Goal: Task Accomplishment & Management: Manage account settings

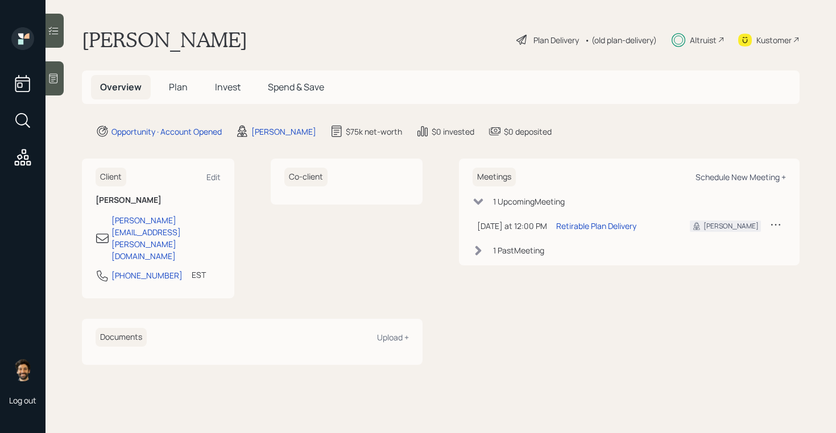
click at [728, 174] on div "Schedule New Meeting +" at bounding box center [741, 177] width 90 height 11
select select "f14b762f-c7c2-4b89-9227-8fa891345eea"
click at [221, 88] on span "Invest" at bounding box center [228, 87] width 26 height 13
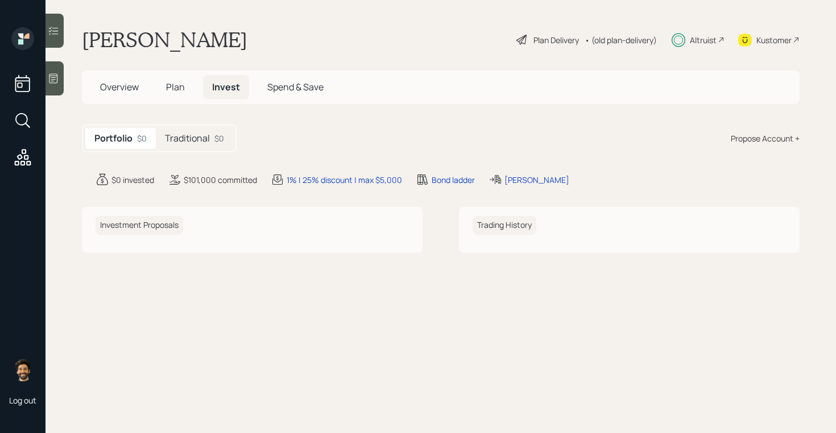
click at [203, 144] on h5 "Traditional" at bounding box center [187, 138] width 45 height 11
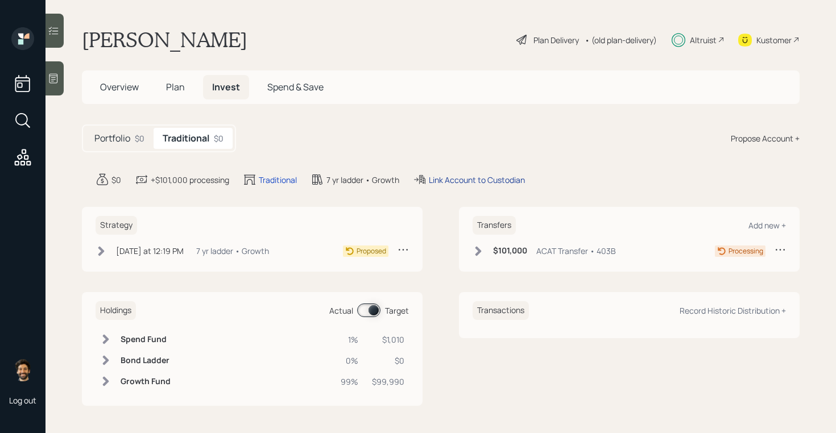
click at [483, 178] on div "Link Account to Custodian" at bounding box center [477, 180] width 96 height 12
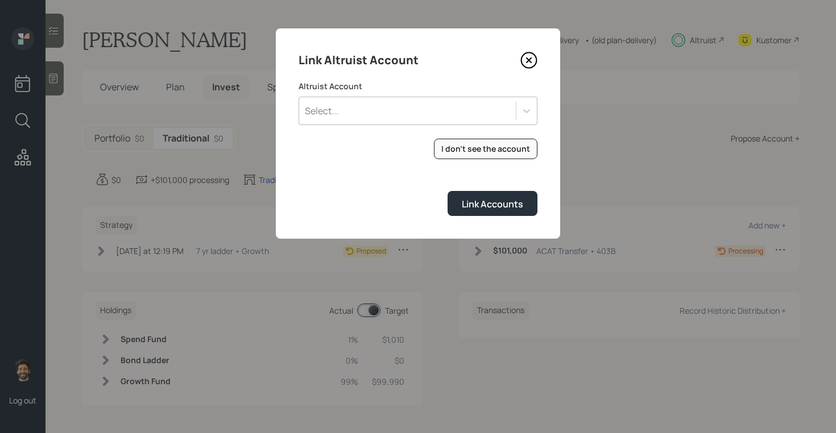
click at [352, 109] on div "Select..." at bounding box center [407, 110] width 217 height 19
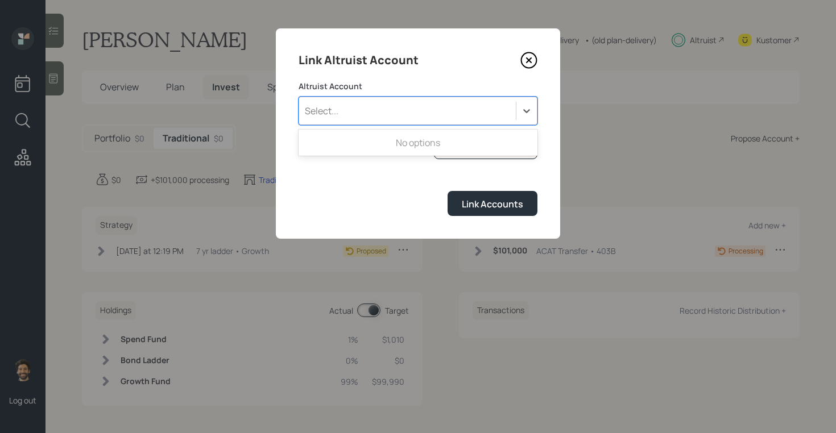
click at [423, 183] on form "Altruist Account Use Up and Down to choose options, press Enter to select the c…" at bounding box center [418, 148] width 239 height 135
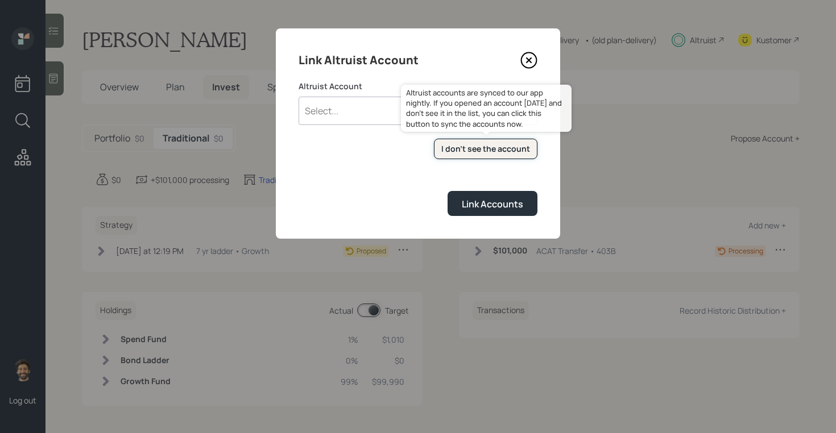
click at [456, 151] on div "I don't see the account" at bounding box center [485, 148] width 89 height 11
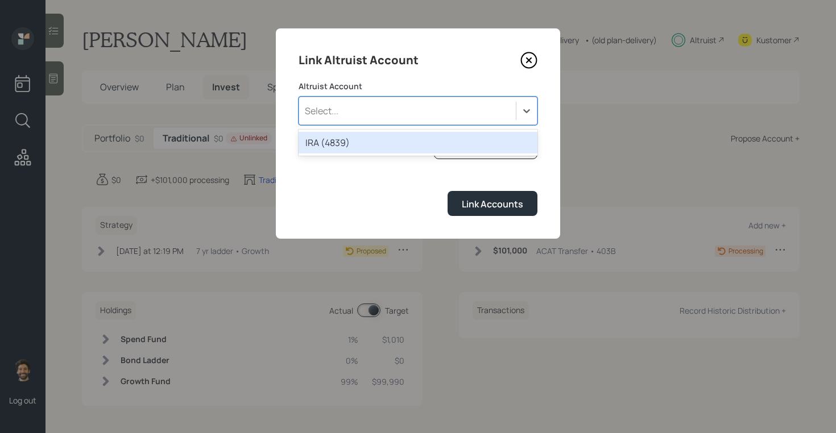
click at [377, 113] on div "Select..." at bounding box center [407, 110] width 217 height 19
click at [373, 147] on div "IRA (4839)" at bounding box center [418, 143] width 239 height 22
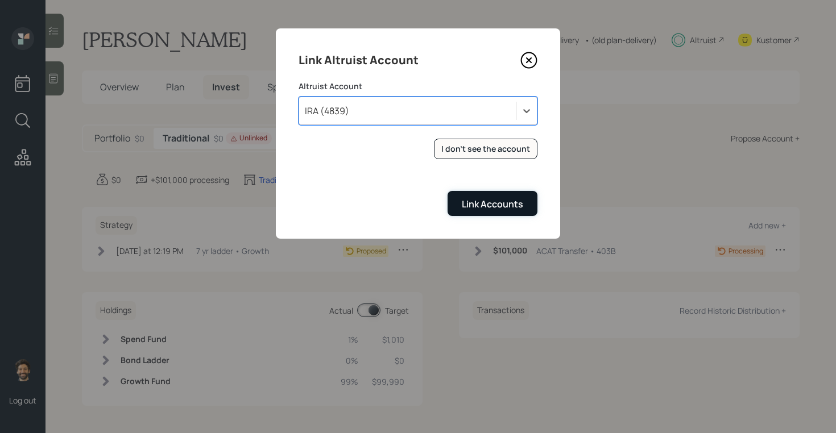
click at [458, 207] on button "Link Accounts" at bounding box center [493, 203] width 90 height 24
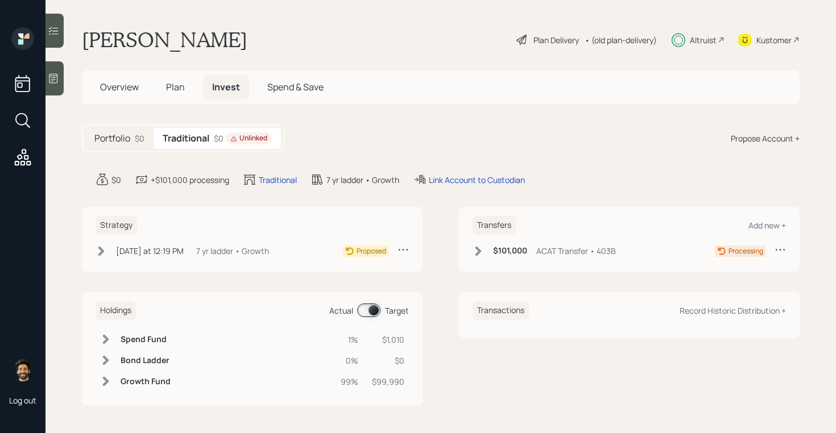
click at [484, 250] on div "$101,000 ACAT Transfer • 403B" at bounding box center [544, 251] width 143 height 14
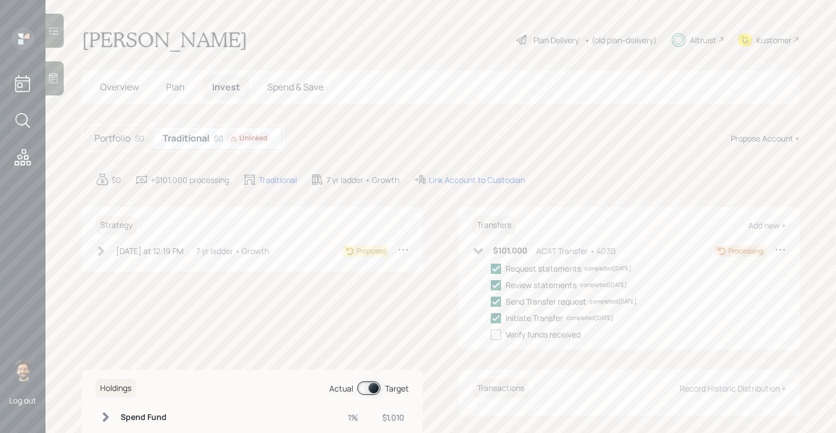
click at [222, 252] on div "7 yr ladder • Growth" at bounding box center [232, 251] width 73 height 12
click at [134, 131] on div "Portfolio $0" at bounding box center [119, 138] width 68 height 21
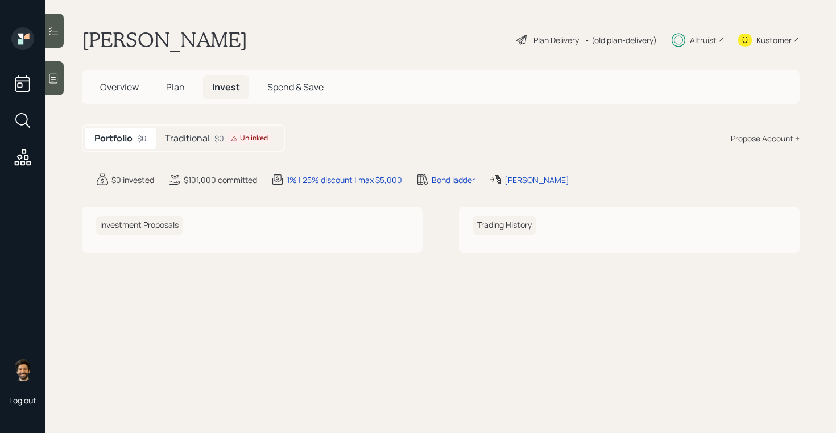
click at [187, 130] on div "Traditional $0 Unlinked" at bounding box center [219, 138] width 126 height 21
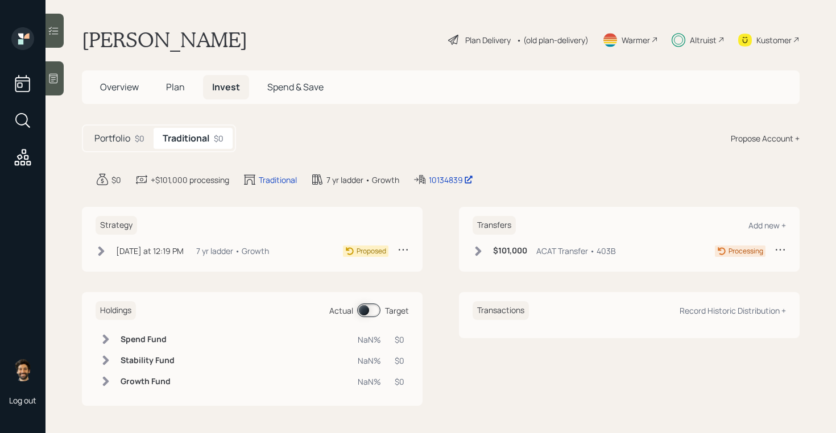
click at [126, 145] on div "Portfolio $0" at bounding box center [119, 138] width 68 height 21
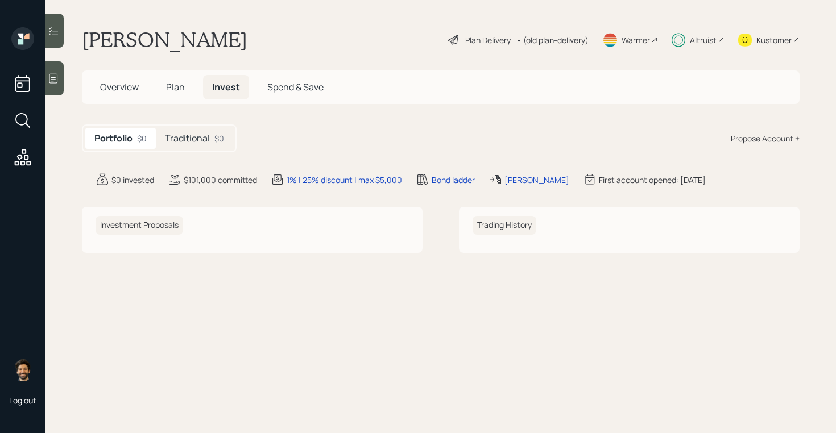
click at [185, 89] on h5 "Plan" at bounding box center [175, 87] width 37 height 24
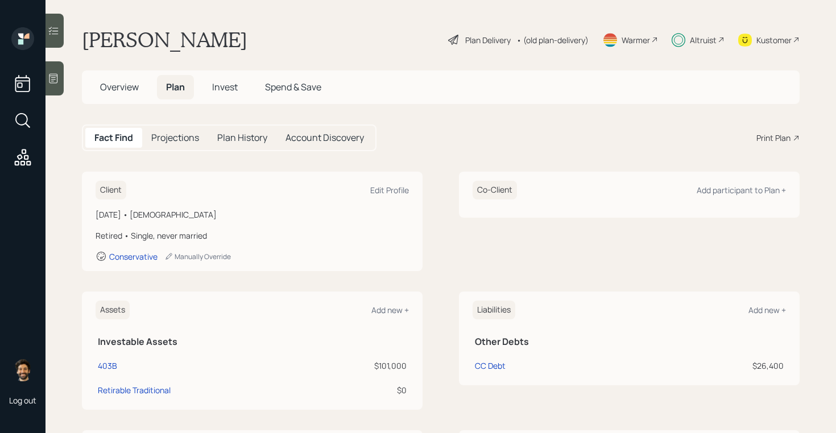
click at [123, 92] on span "Overview" at bounding box center [119, 87] width 39 height 13
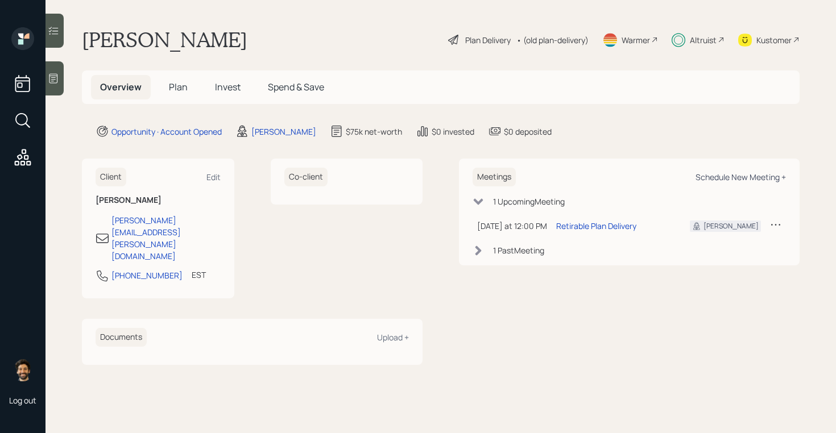
click at [738, 179] on div "Schedule New Meeting +" at bounding box center [741, 177] width 90 height 11
select select "f14b762f-c7c2-4b89-9227-8fa891345eea"
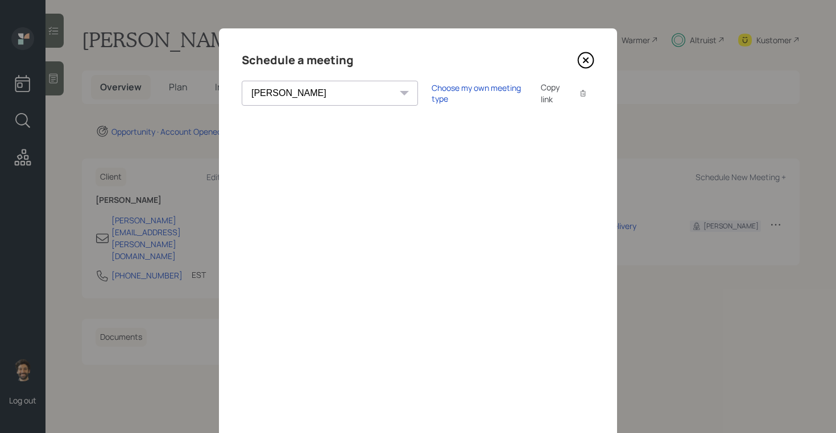
click at [584, 58] on icon at bounding box center [586, 60] width 5 height 5
